Goal: Find specific page/section: Find specific page/section

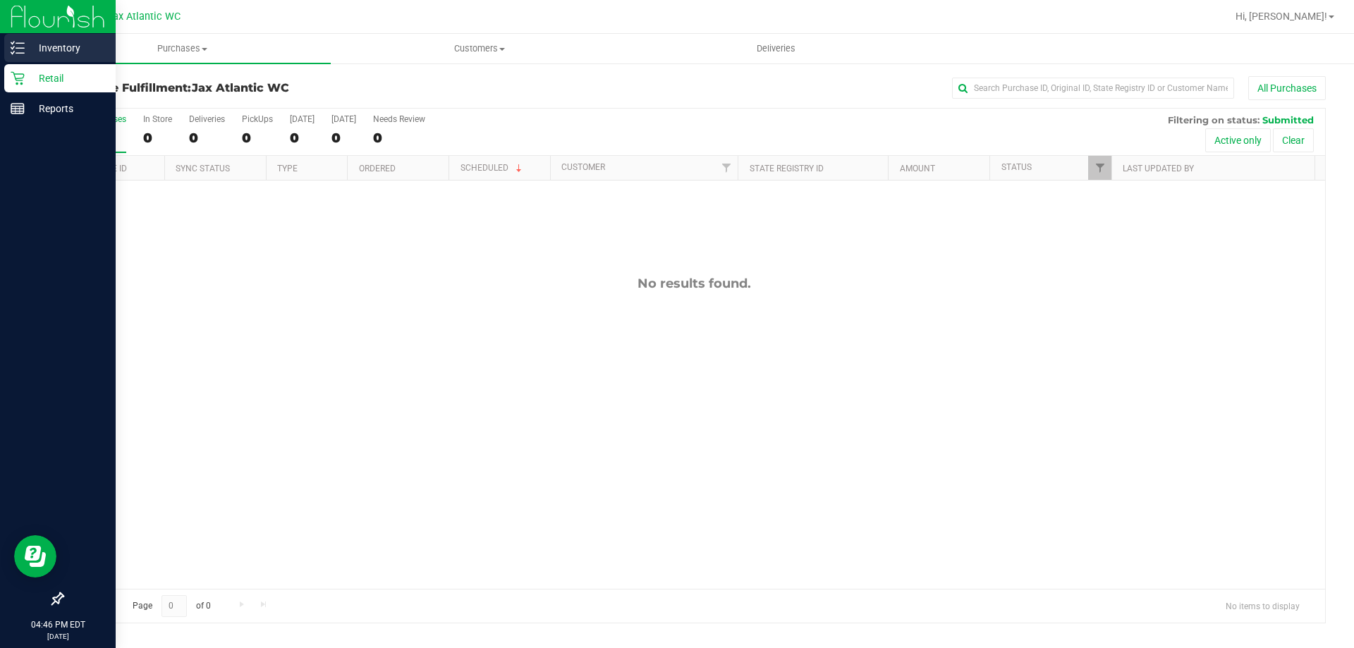
click at [14, 47] on icon at bounding box center [12, 48] width 3 height 2
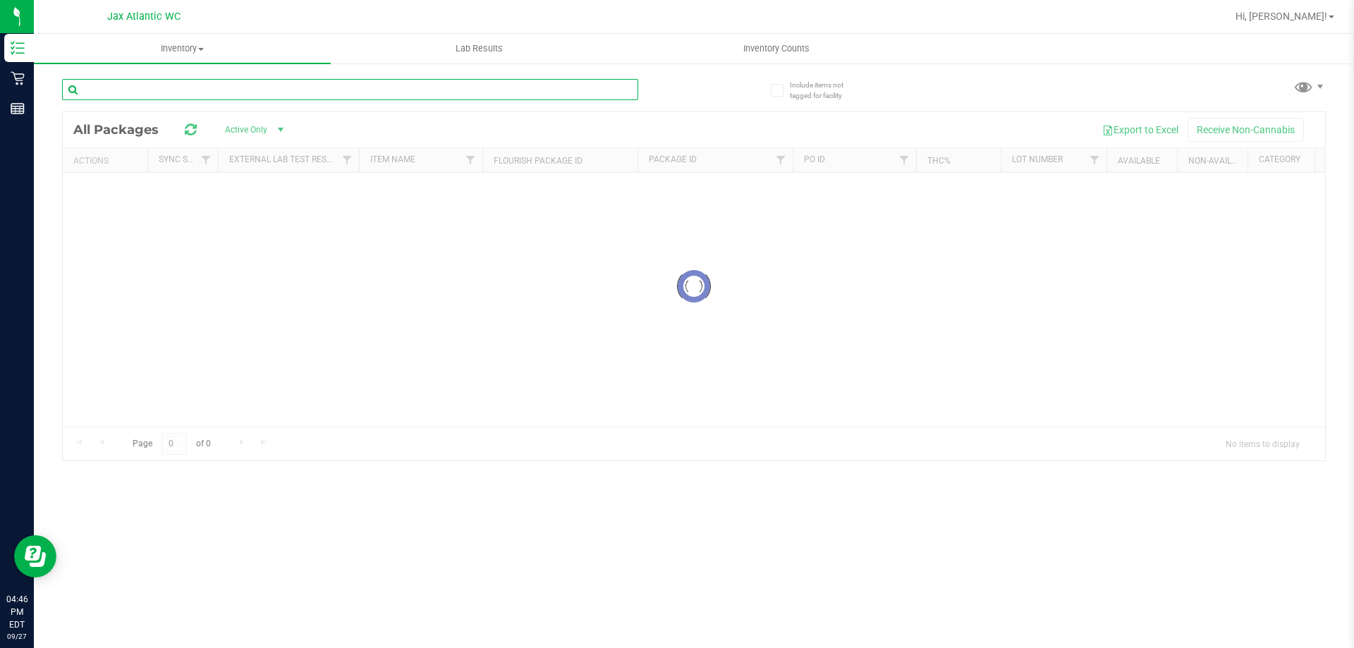
click at [245, 90] on input "text" at bounding box center [350, 89] width 576 height 21
click at [245, 90] on div "Inventory All packages All inventory Waste log Lab Results Inventory Counts" at bounding box center [694, 341] width 1320 height 614
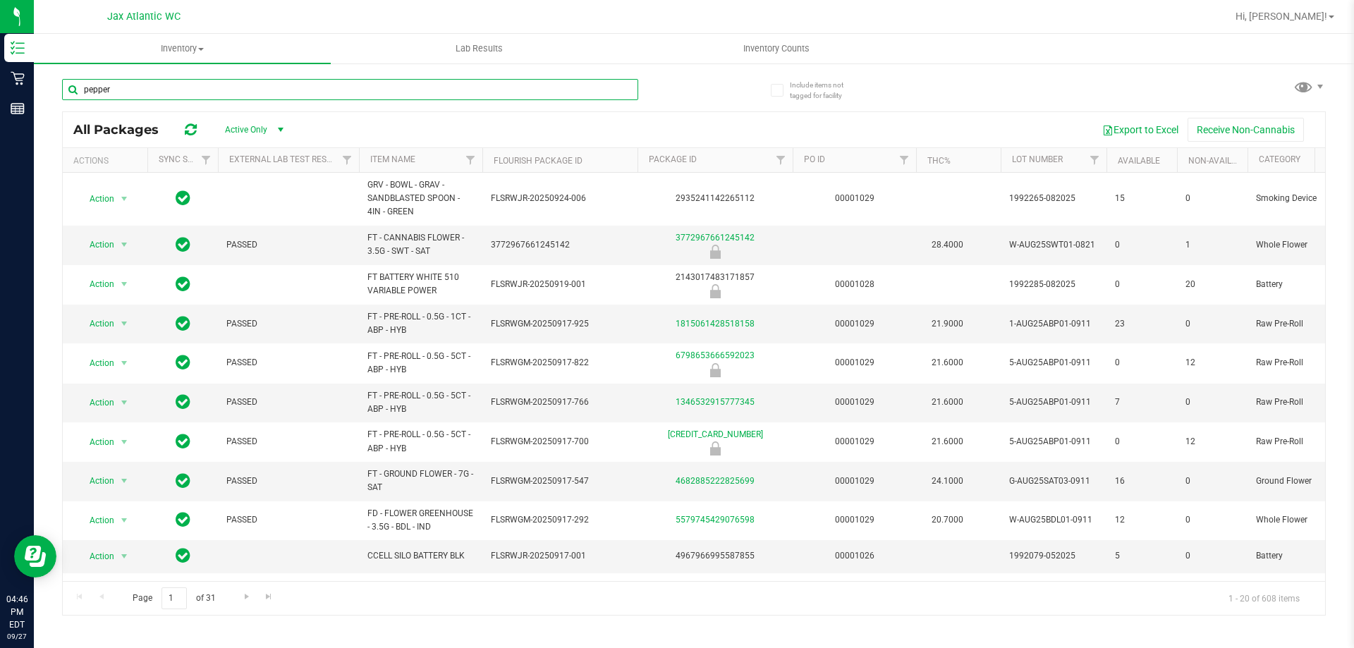
type input "pepper"
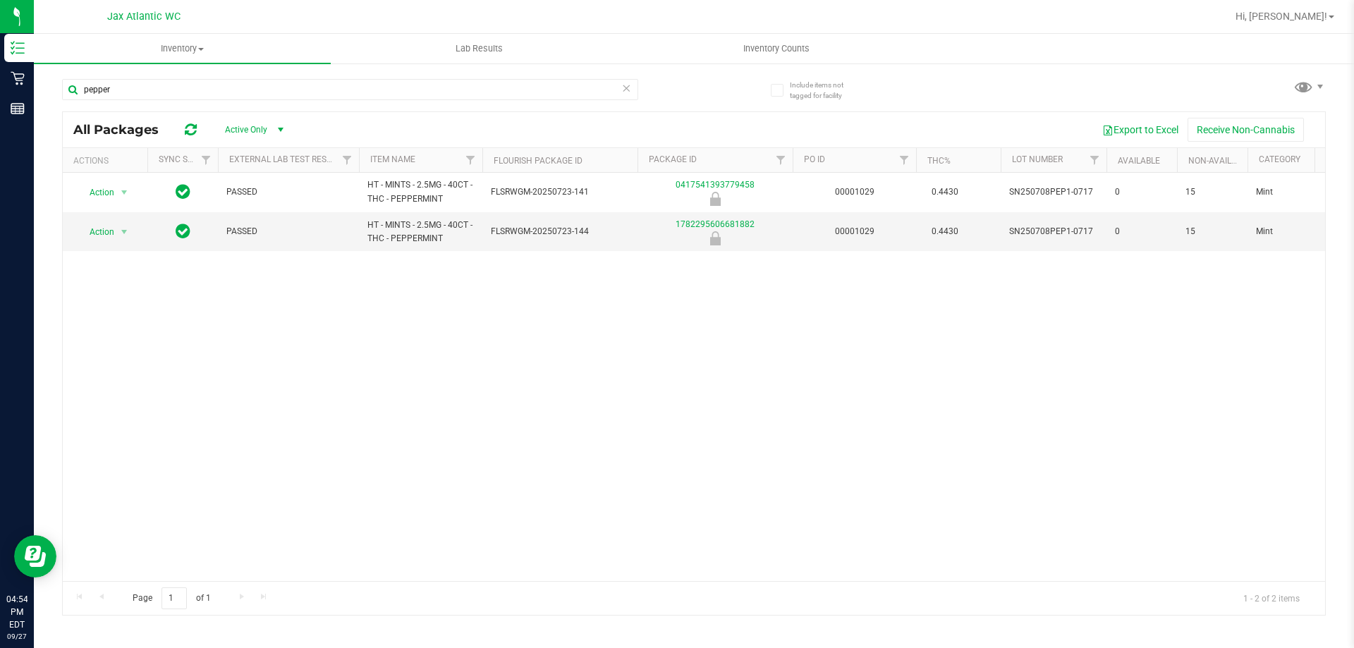
click at [623, 94] on icon at bounding box center [626, 87] width 10 height 17
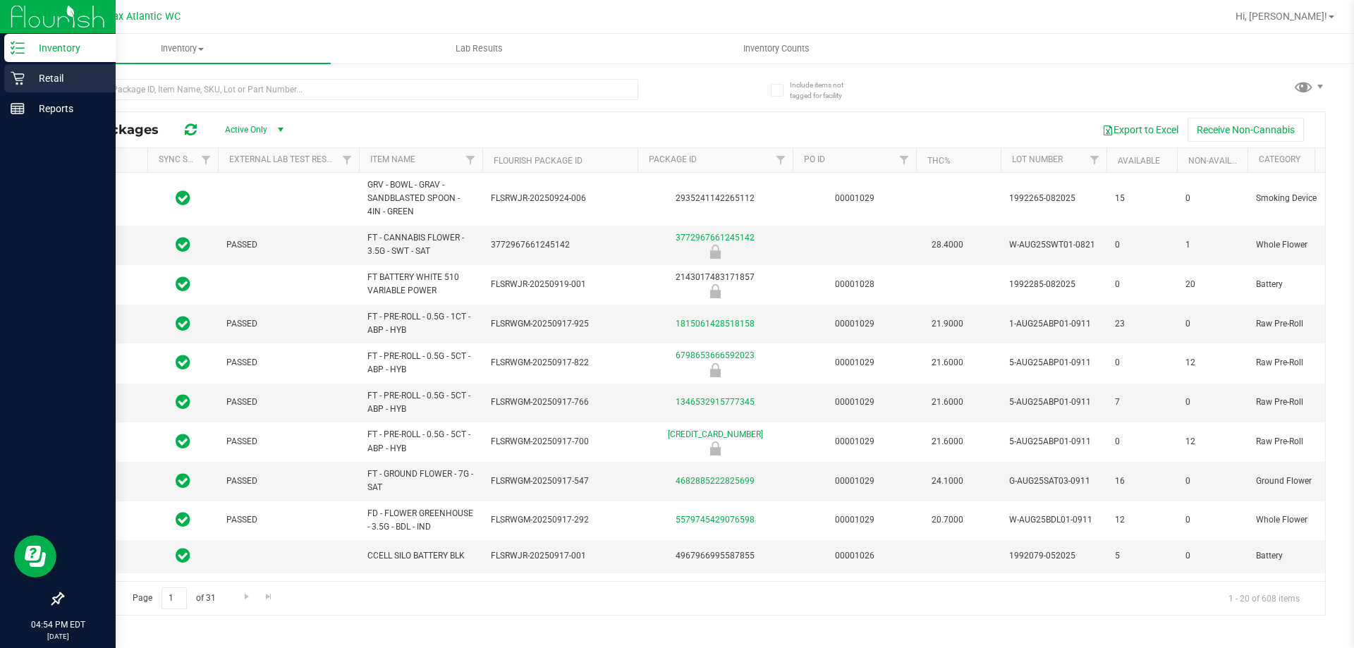
click at [17, 82] on icon at bounding box center [18, 78] width 14 height 14
